Goal: Task Accomplishment & Management: Manage account settings

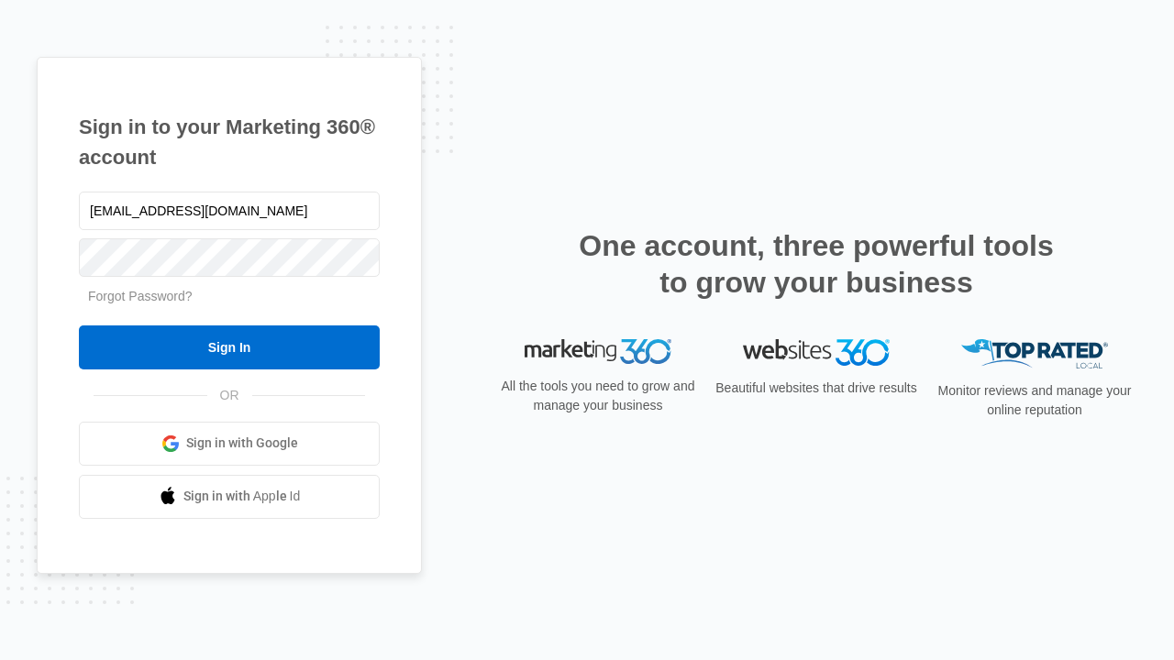
type input "[EMAIL_ADDRESS][DOMAIN_NAME]"
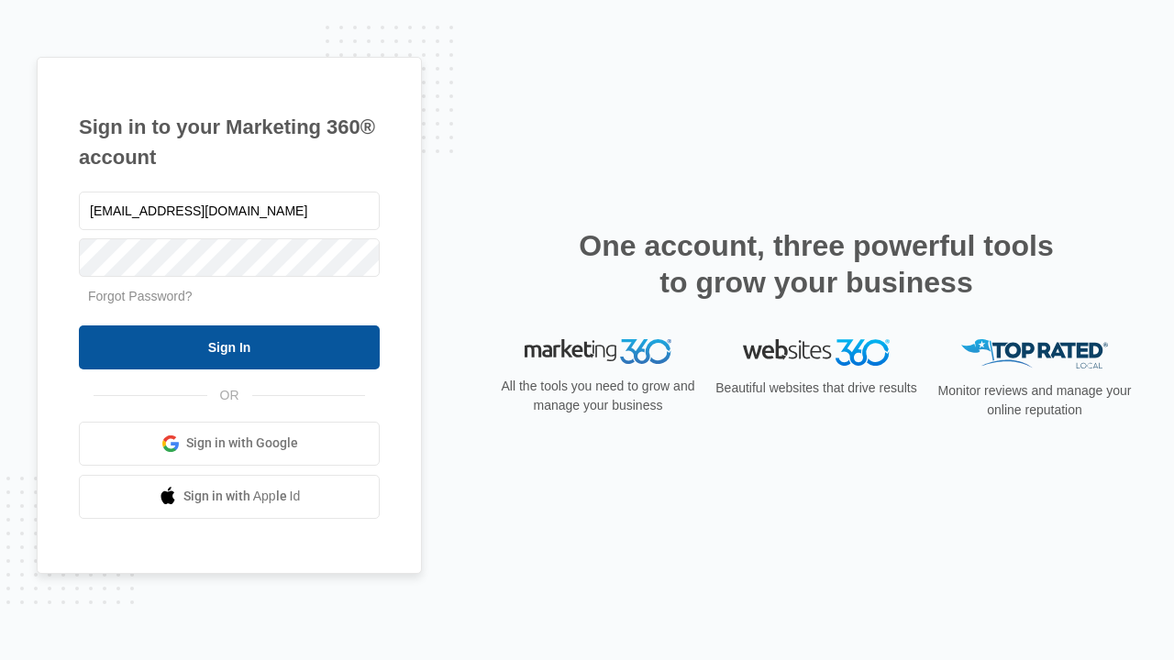
click at [229, 347] on input "Sign In" at bounding box center [229, 347] width 301 height 44
